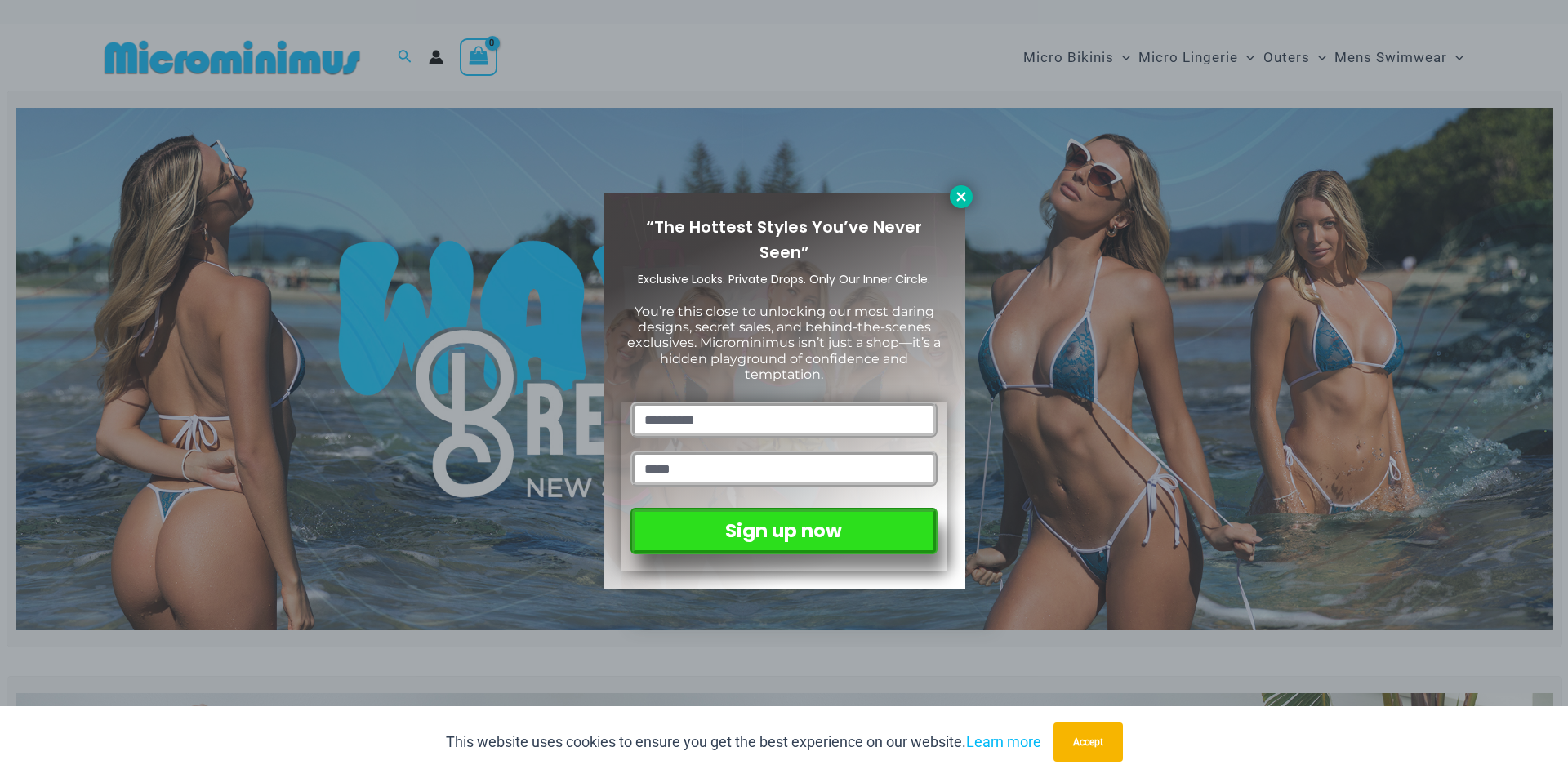
click at [961, 192] on icon at bounding box center [961, 197] width 15 height 15
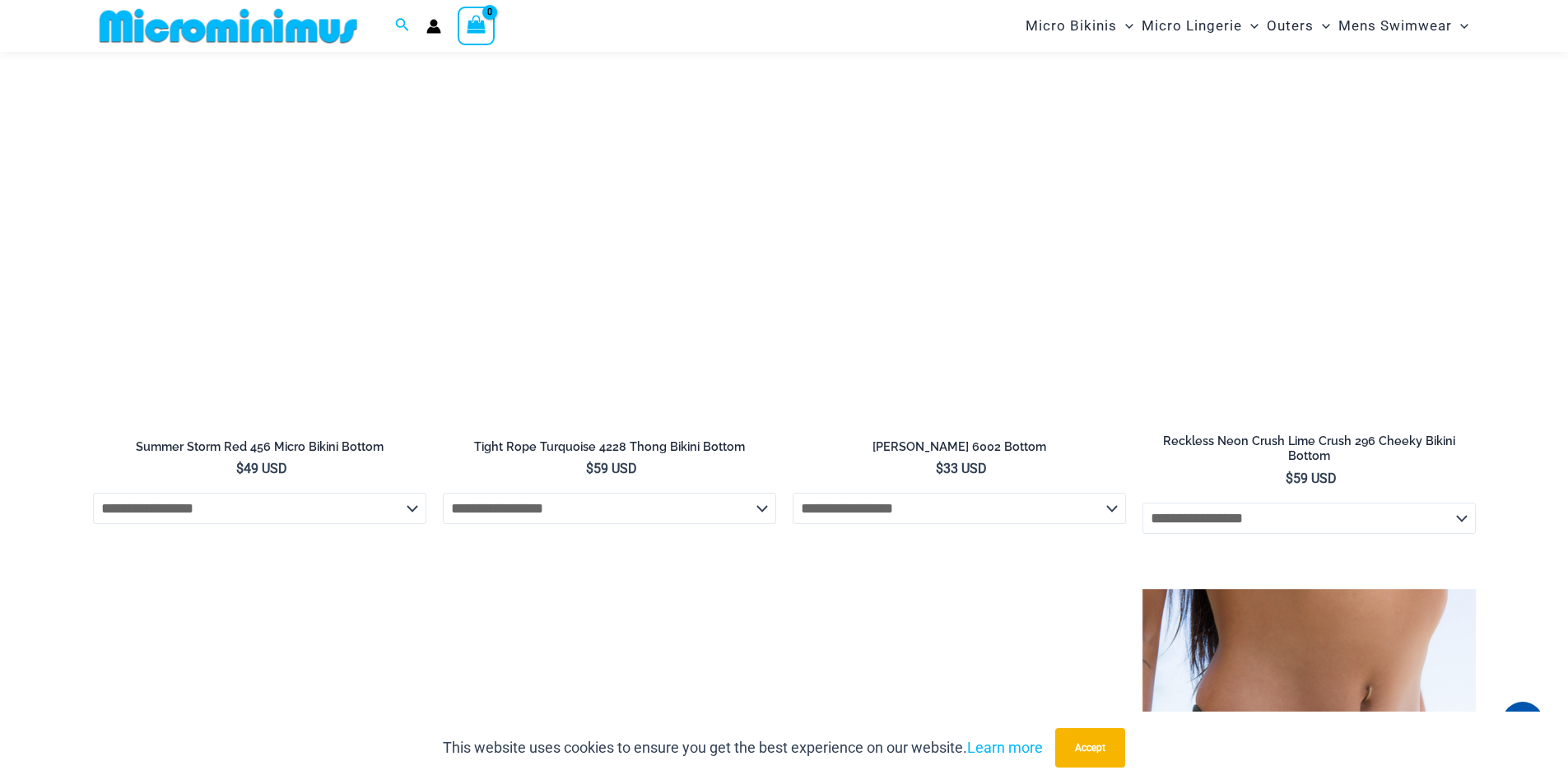
scroll to position [4268, 0]
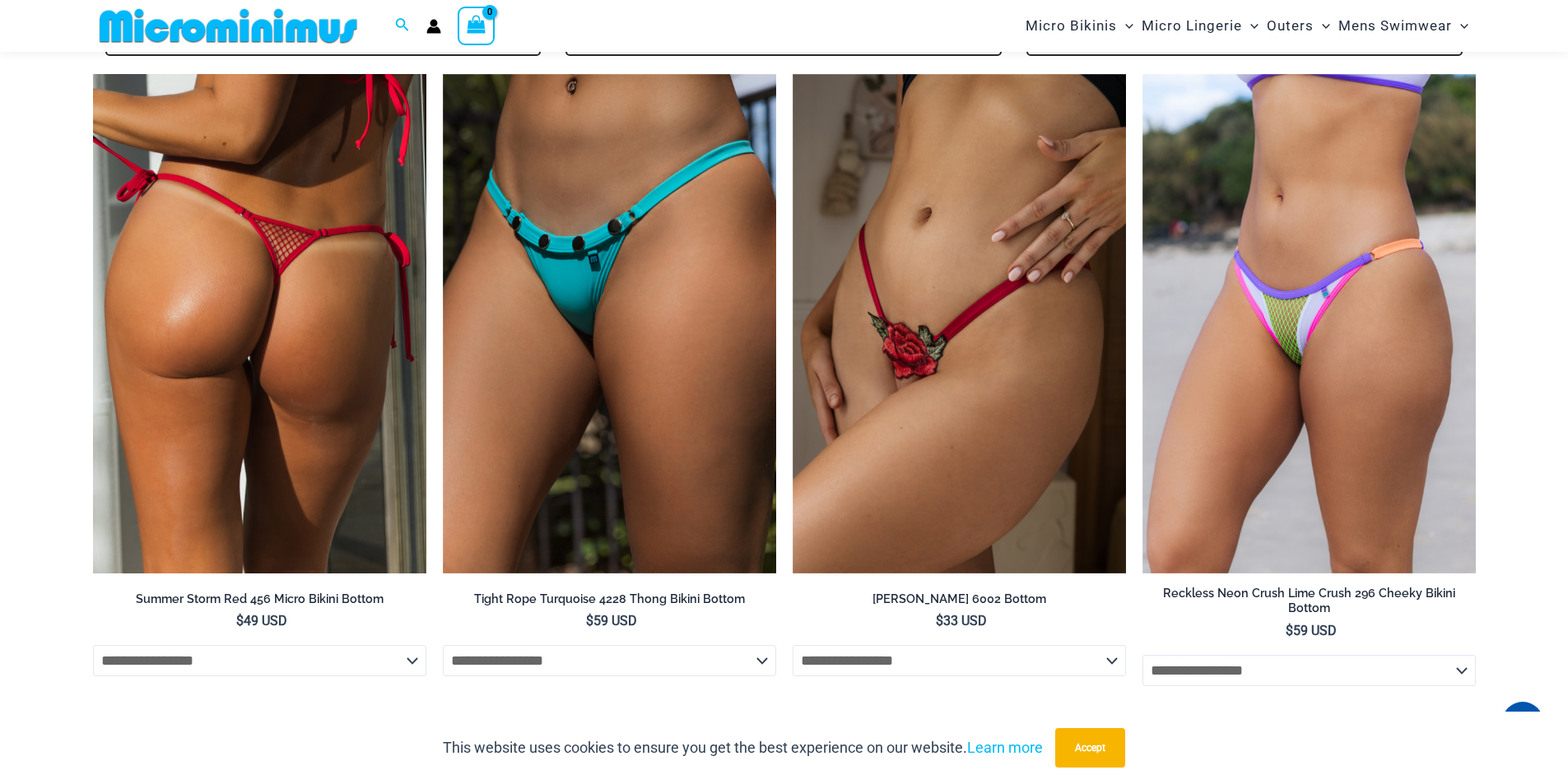
click at [408, 645] on select "**********" at bounding box center [259, 661] width 334 height 32
click at [405, 645] on select "**********" at bounding box center [259, 661] width 334 height 32
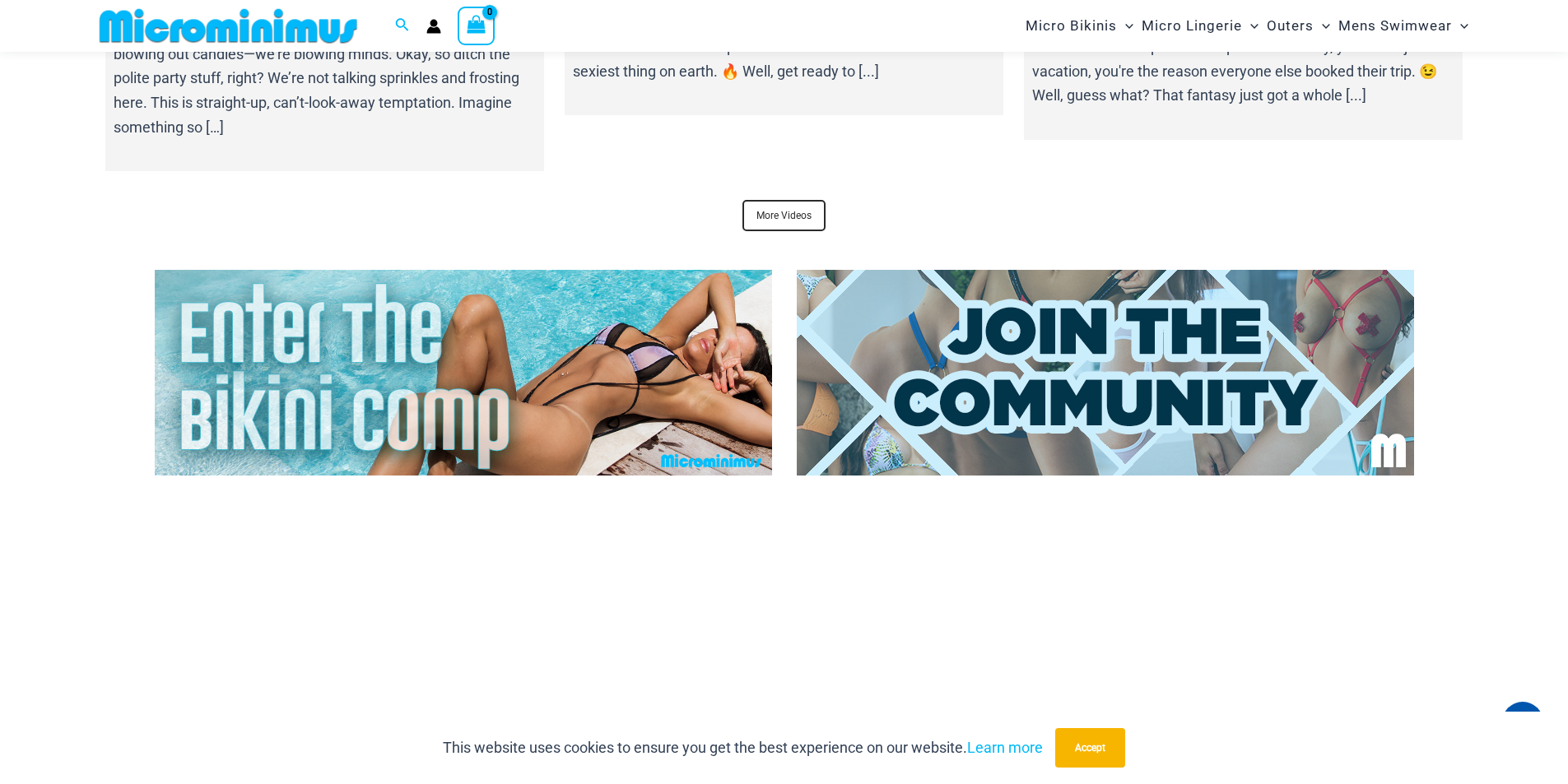
scroll to position [6901, 0]
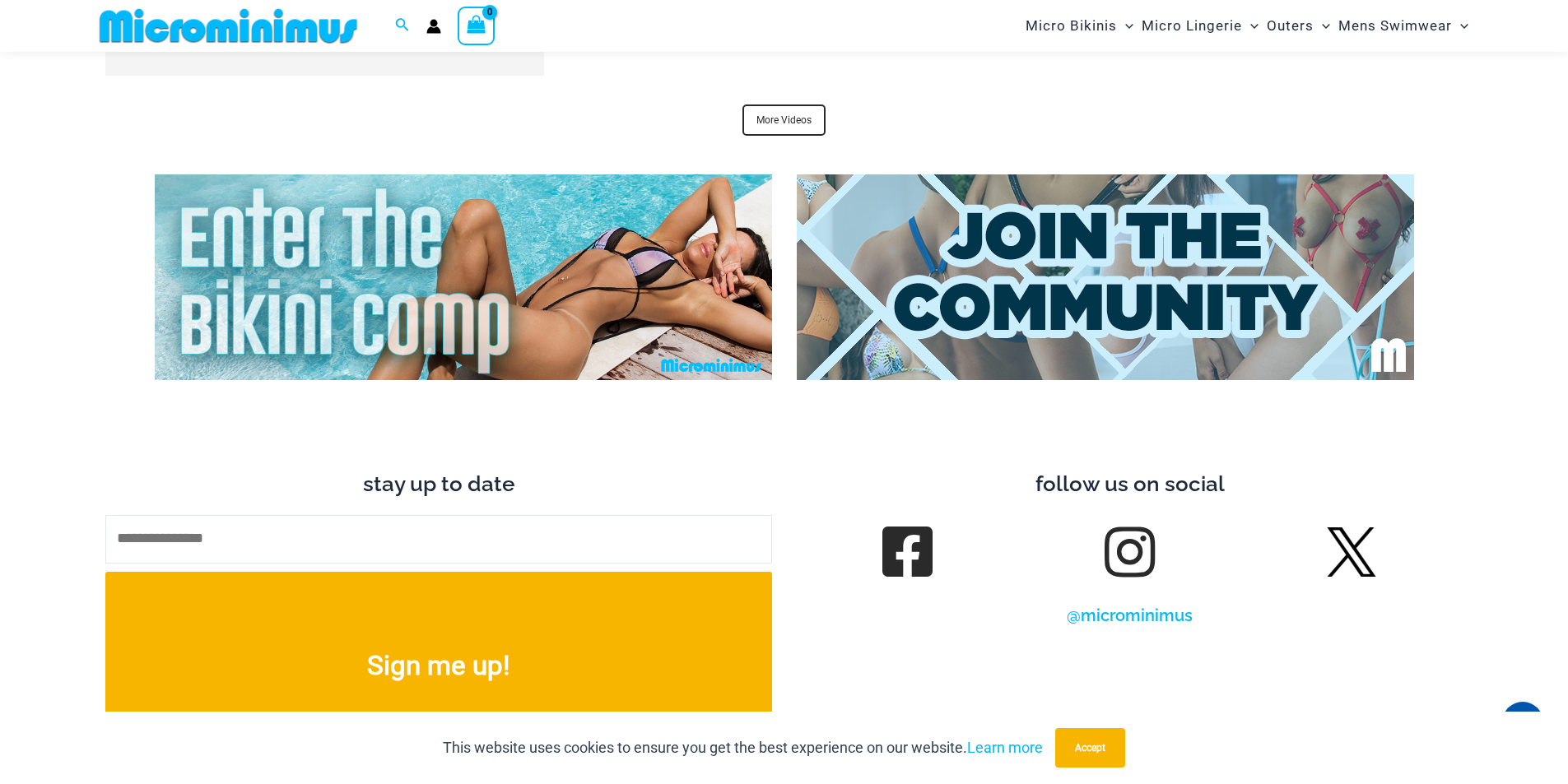
drag, startPoint x: 498, startPoint y: 228, endPoint x: 516, endPoint y: 237, distance: 20.1
click at [516, 237] on img at bounding box center [463, 277] width 617 height 206
click at [808, 105] on link "More Videos" at bounding box center [784, 120] width 83 height 32
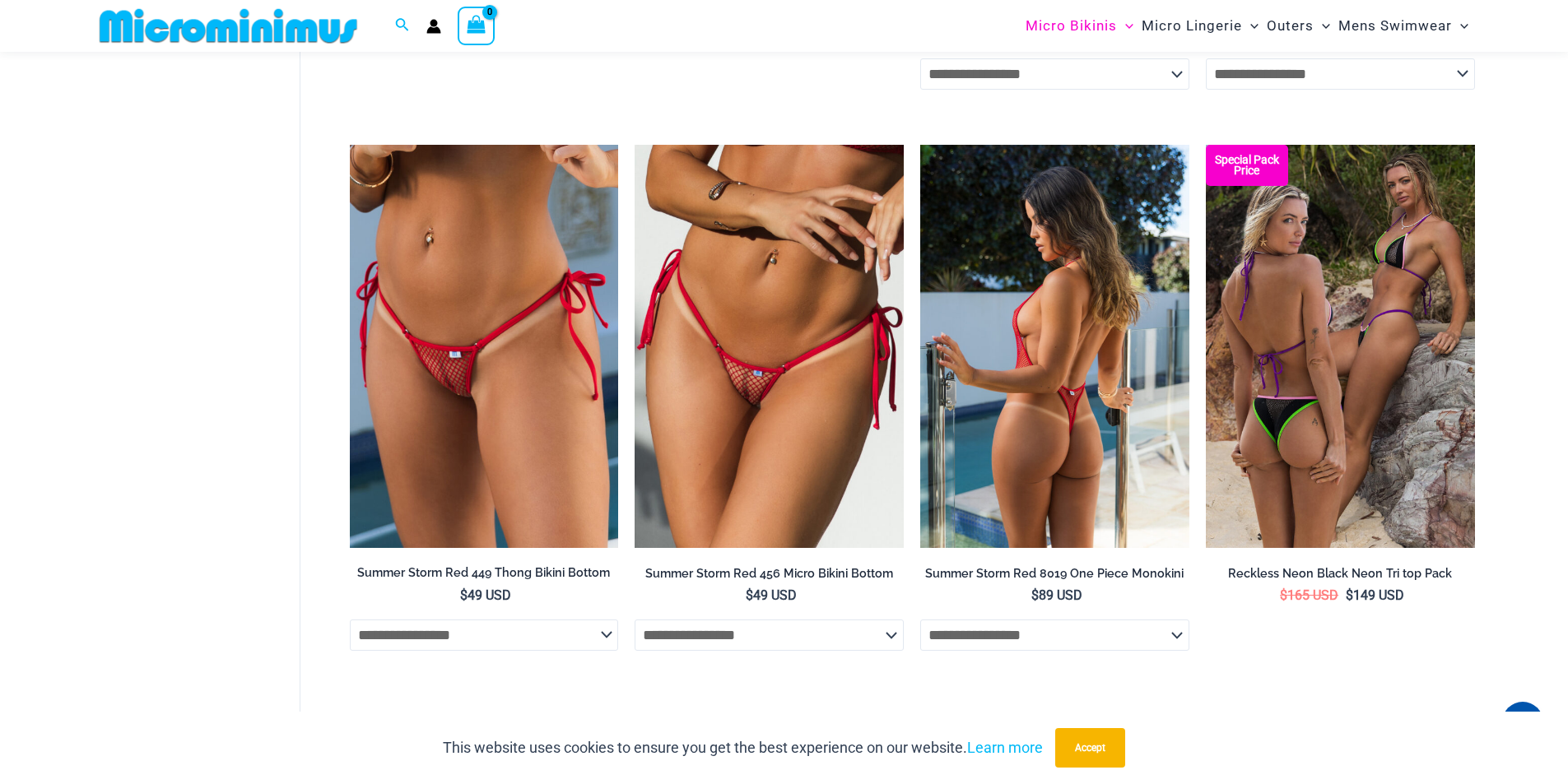
scroll to position [4513, 0]
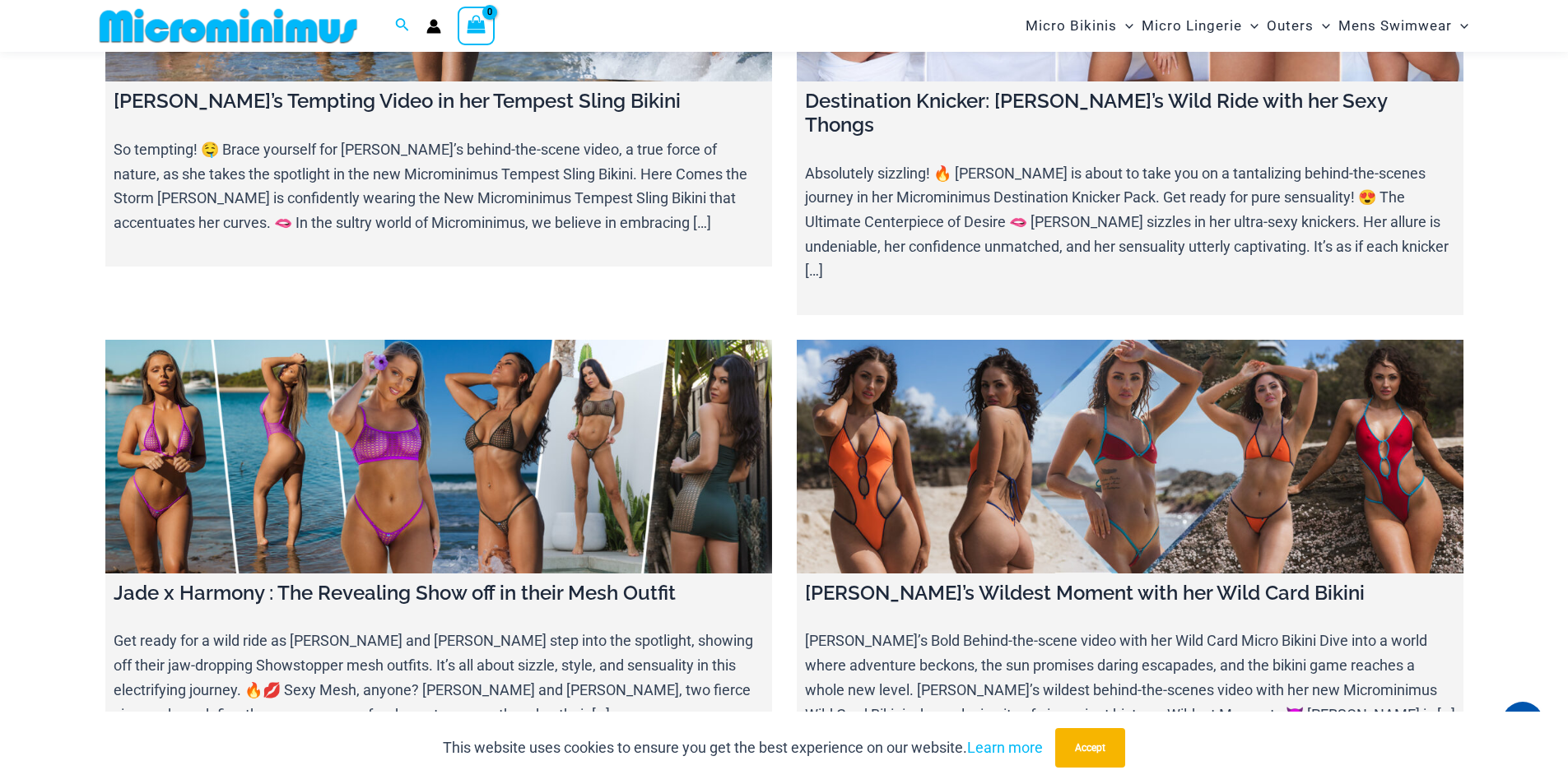
scroll to position [9862, 0]
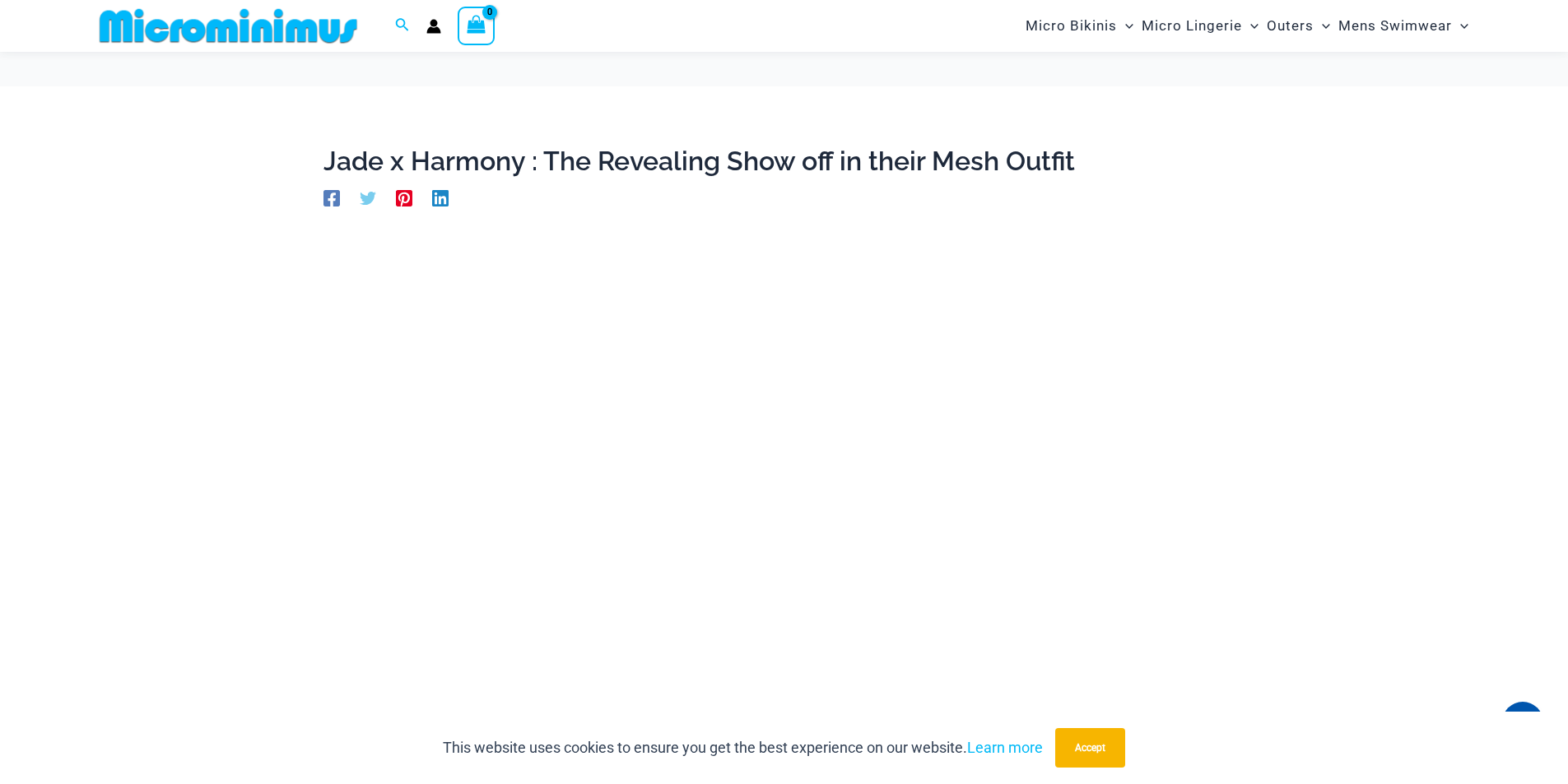
scroll to position [151, 0]
